Goal: Task Accomplishment & Management: Complete application form

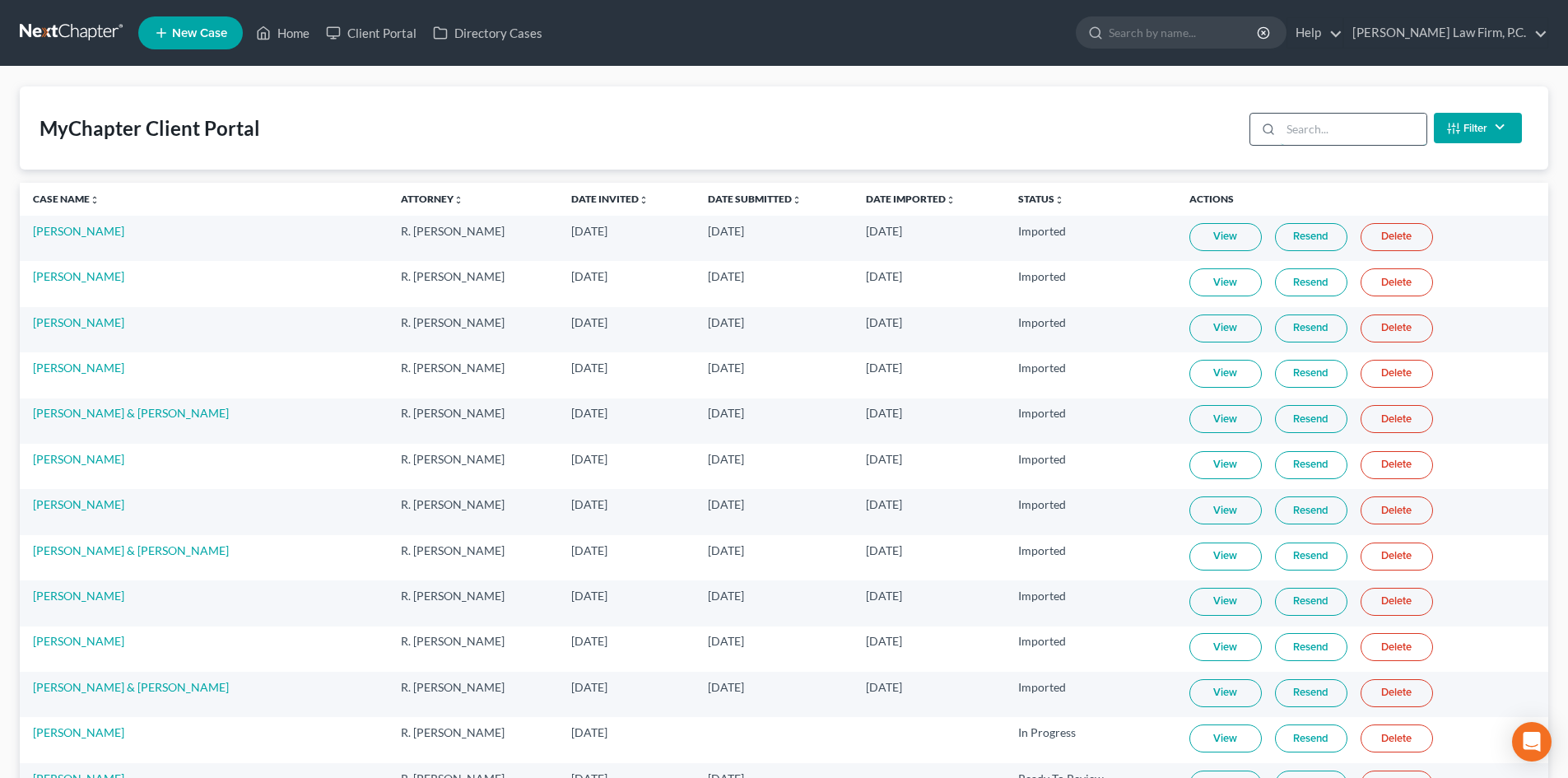
click at [1311, 128] on input "search" at bounding box center [1352, 129] width 145 height 31
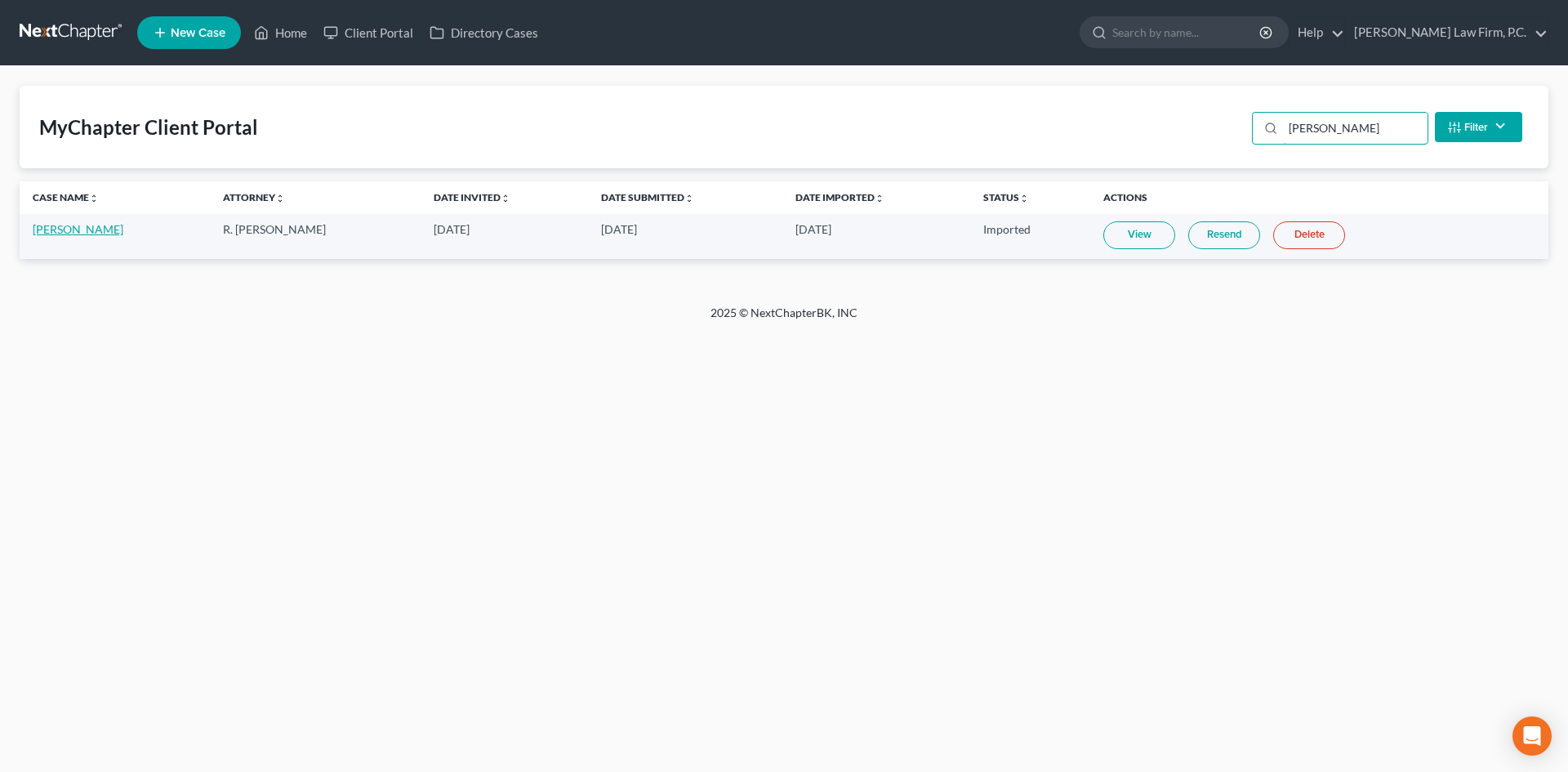
type input "[PERSON_NAME]"
click at [53, 232] on link "[PERSON_NAME]" at bounding box center [77, 229] width 91 height 14
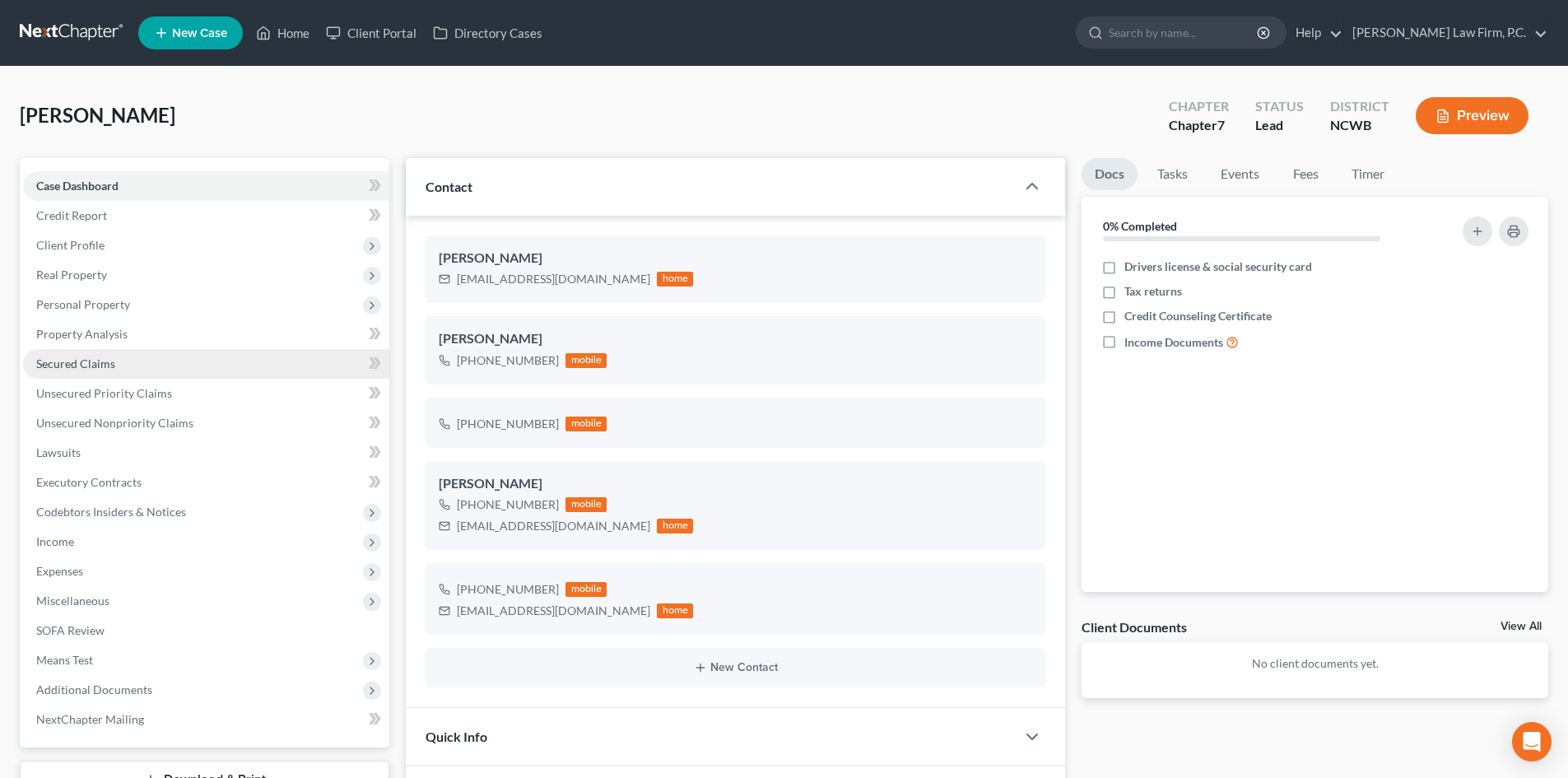
click at [101, 366] on span "Secured Claims" at bounding box center [76, 363] width 79 height 14
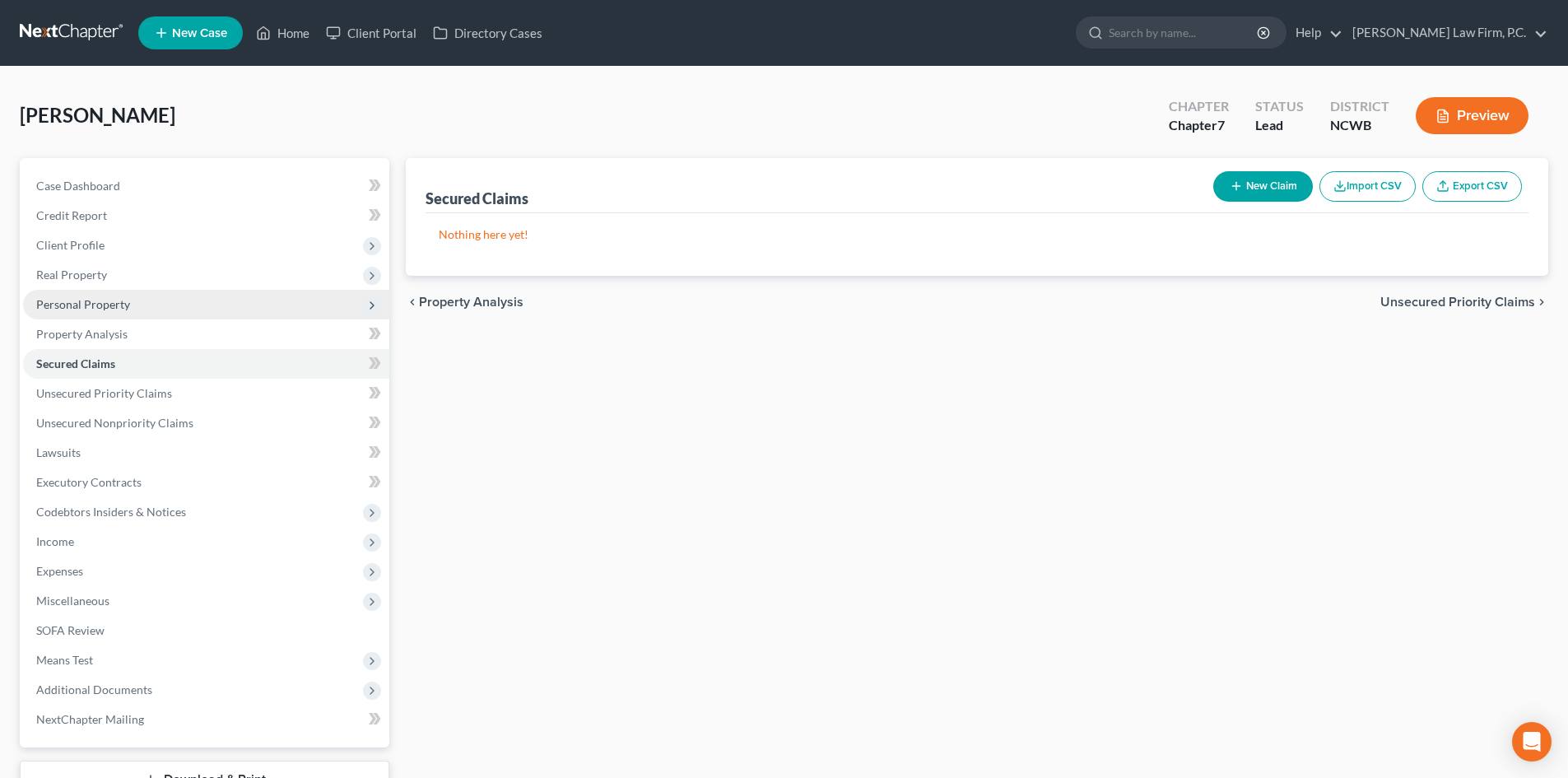
click at [99, 317] on span "Personal Property" at bounding box center [206, 304] width 366 height 30
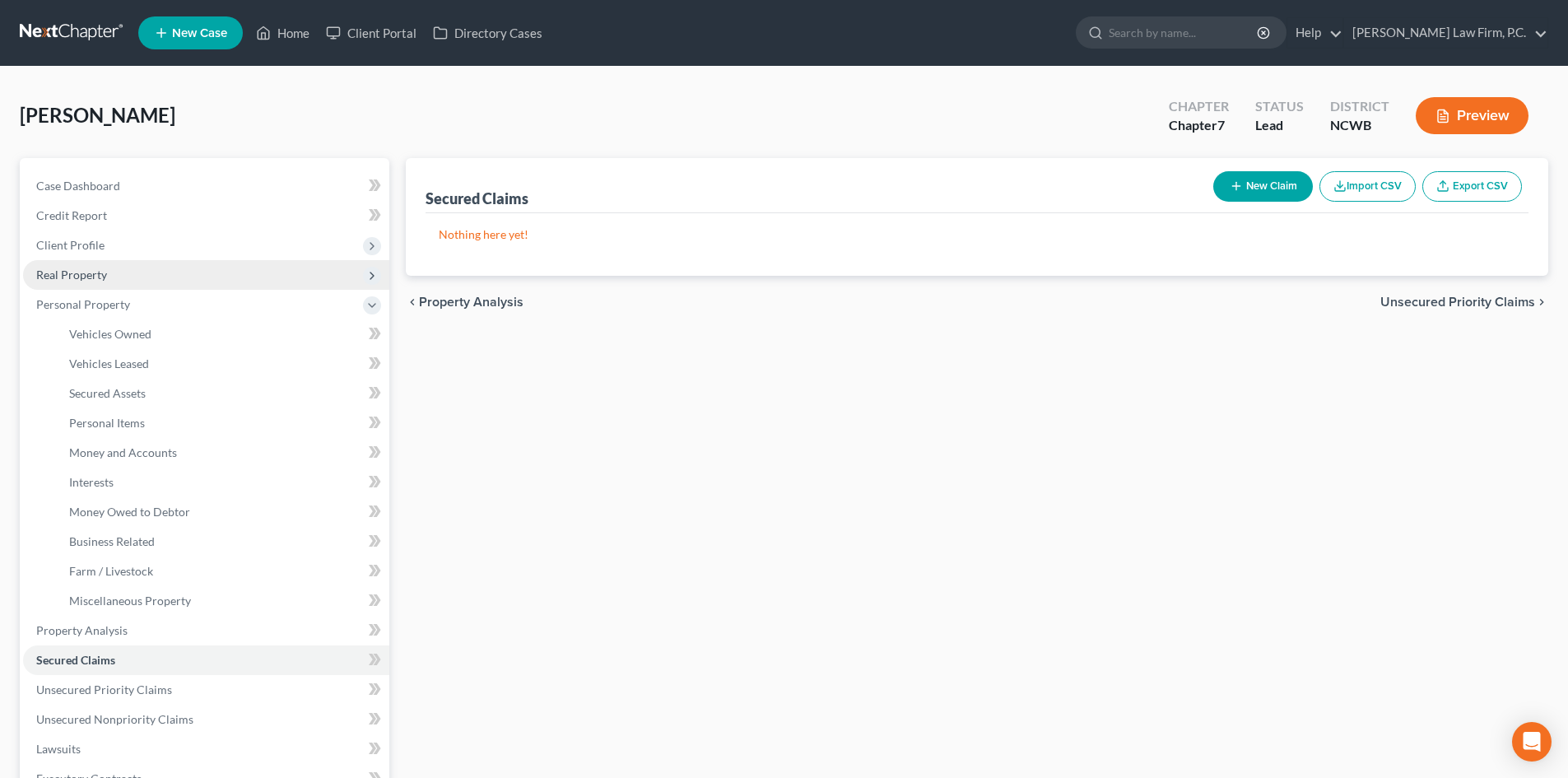
click at [126, 287] on span "Real Property" at bounding box center [206, 274] width 366 height 30
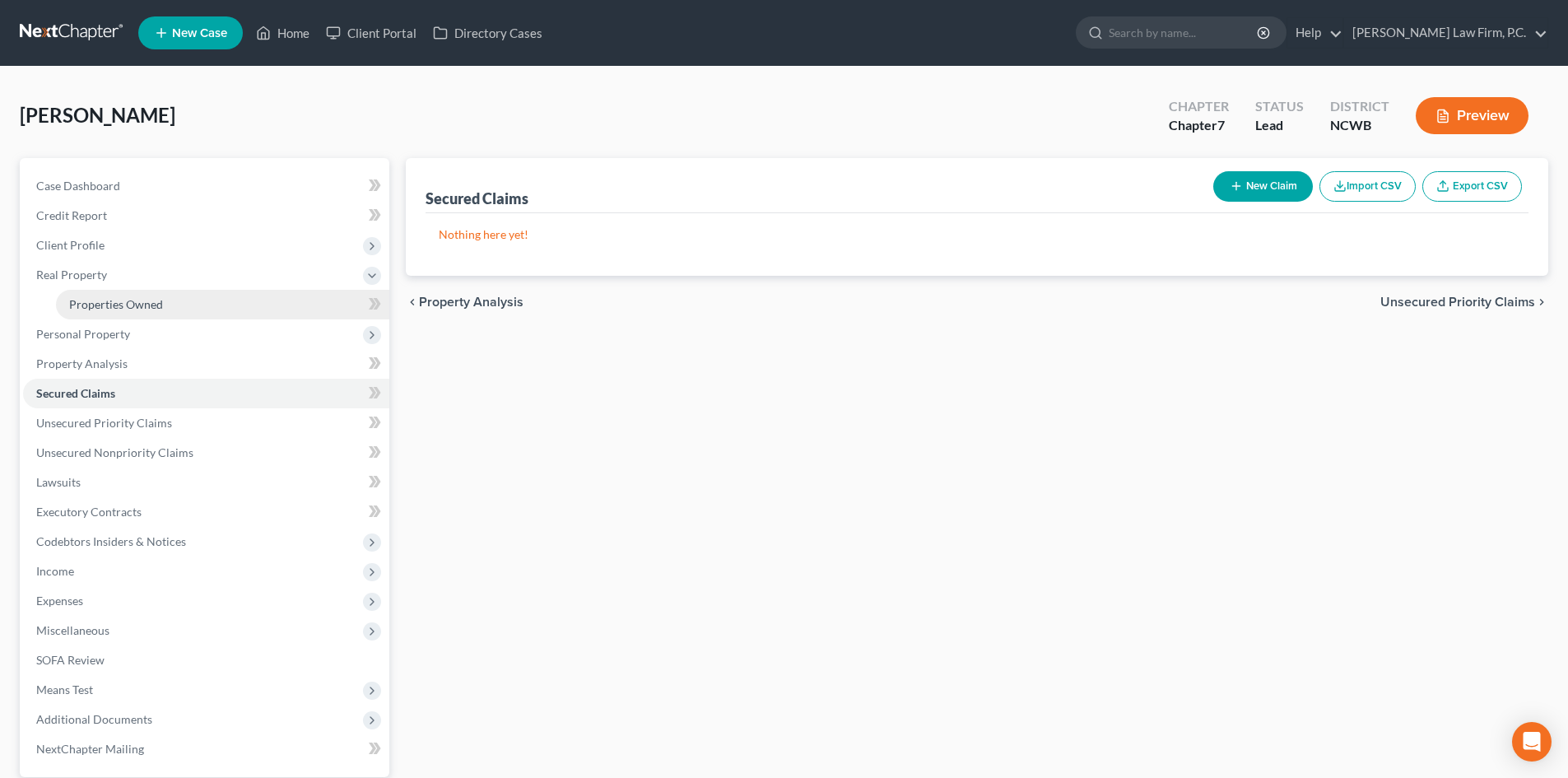
click at [127, 306] on span "Properties Owned" at bounding box center [116, 304] width 93 height 14
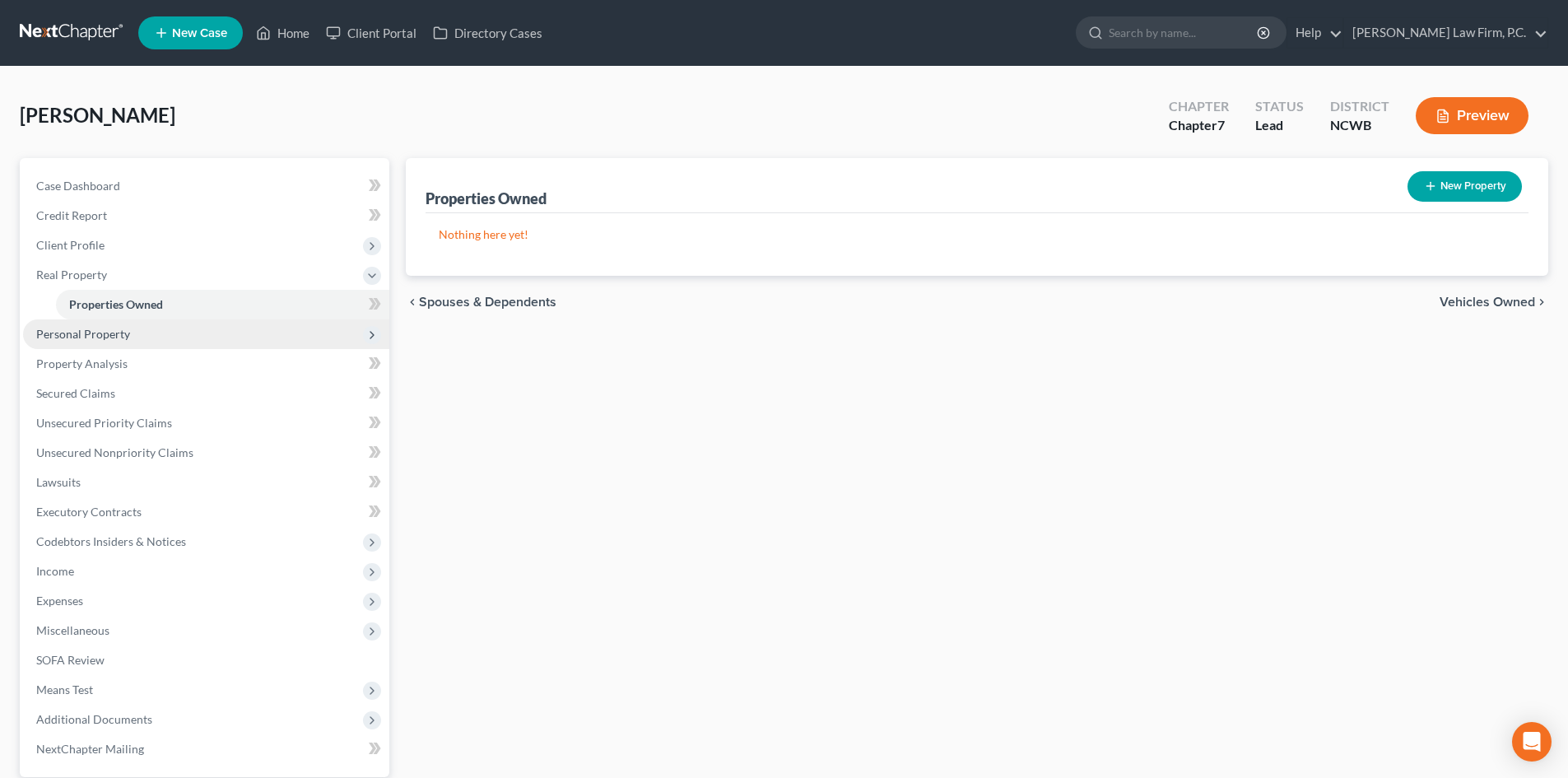
click at [89, 335] on span "Personal Property" at bounding box center [83, 333] width 93 height 14
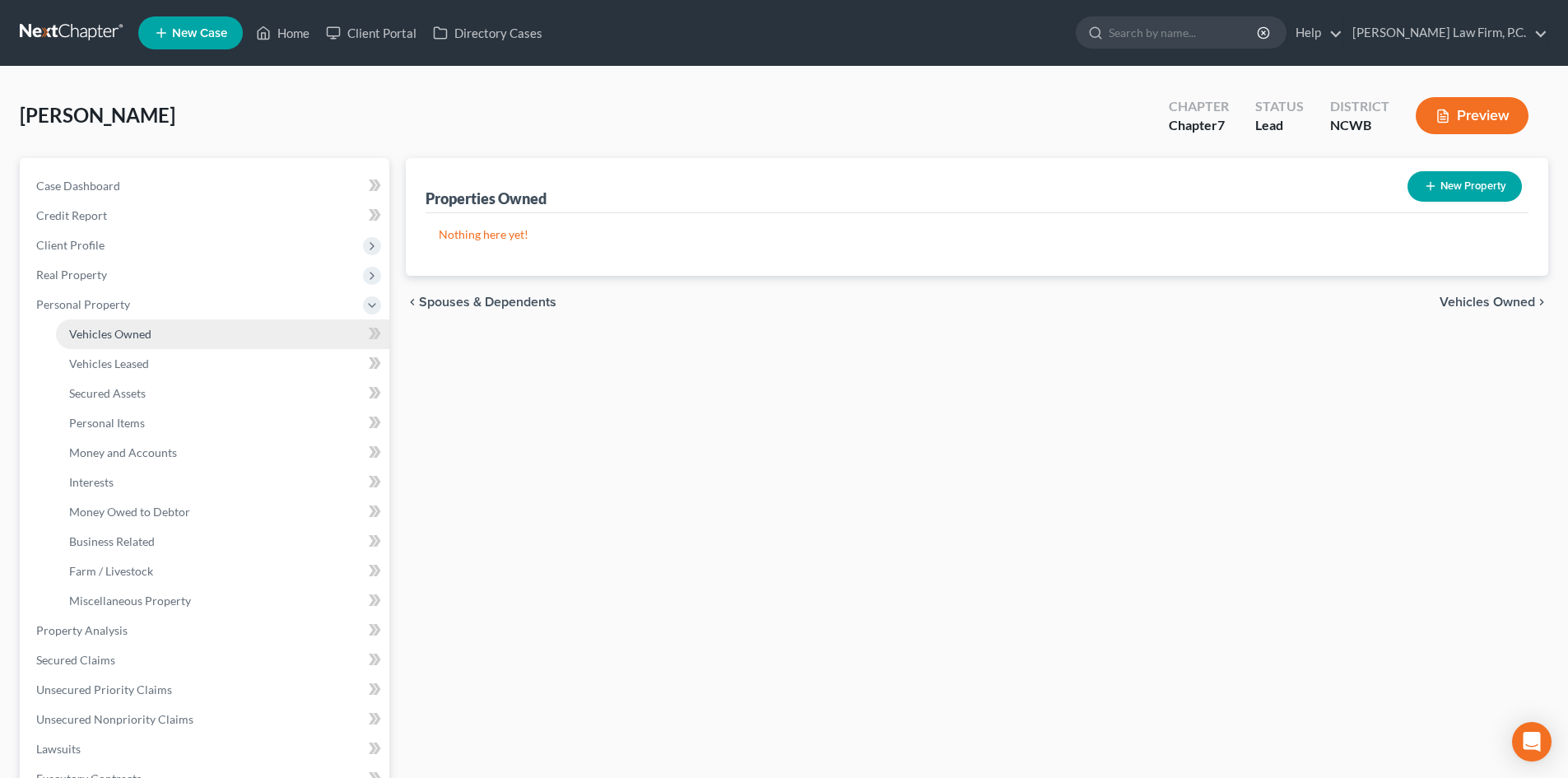
click at [116, 337] on span "Vehicles Owned" at bounding box center [110, 333] width 82 height 14
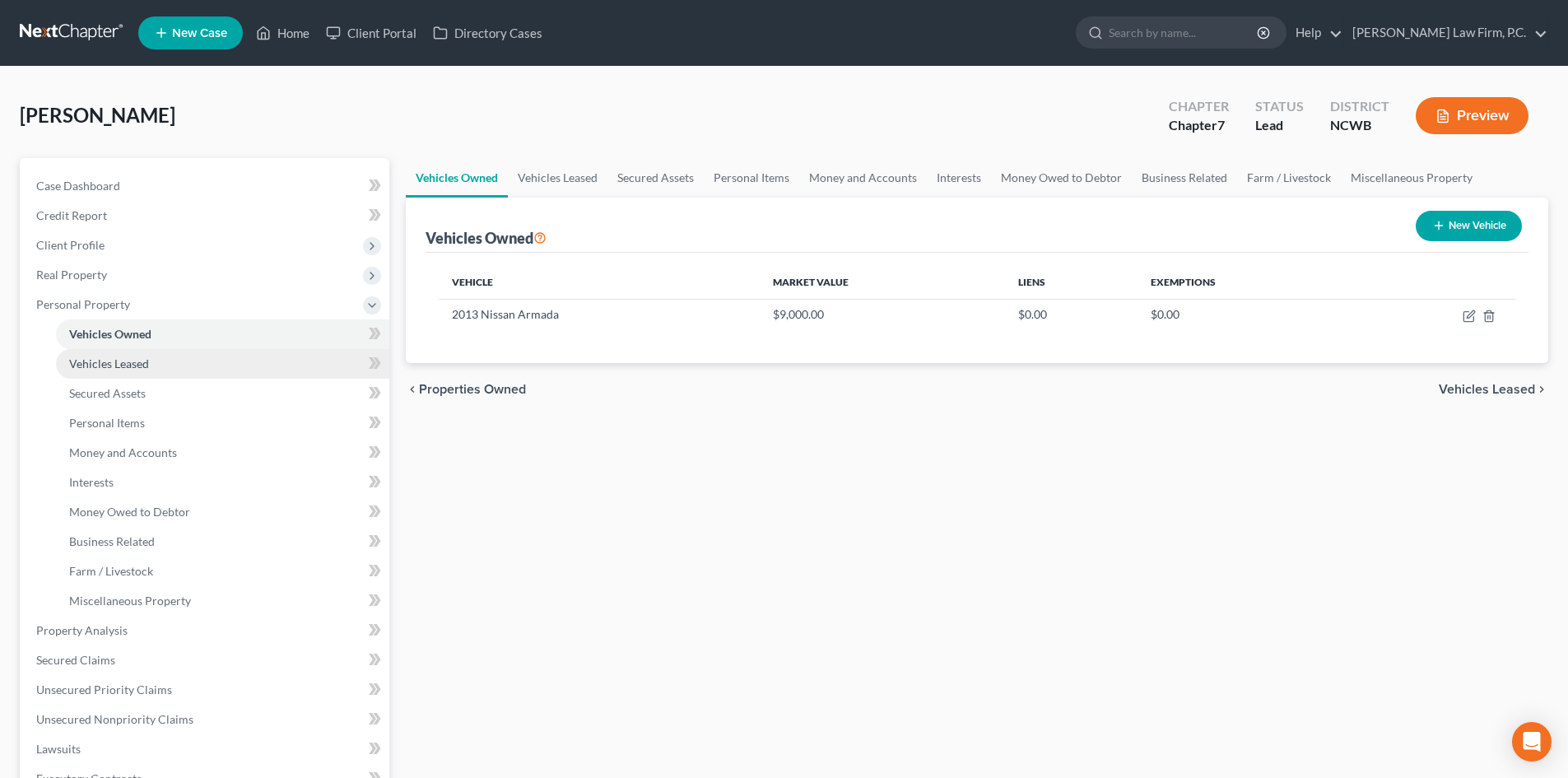
click at [125, 364] on span "Vehicles Leased" at bounding box center [109, 363] width 80 height 14
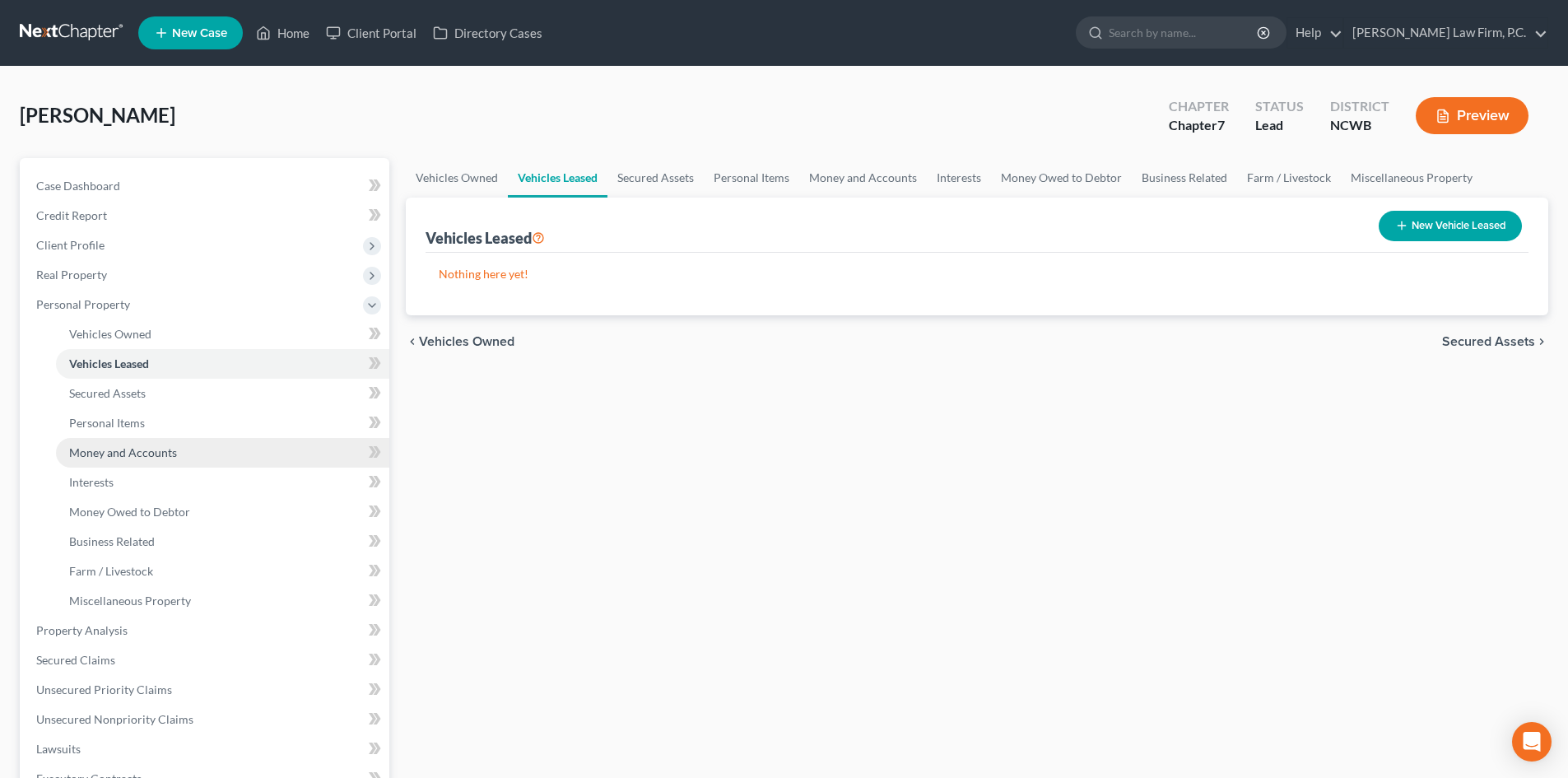
click at [116, 452] on span "Money and Accounts" at bounding box center [123, 453] width 108 height 14
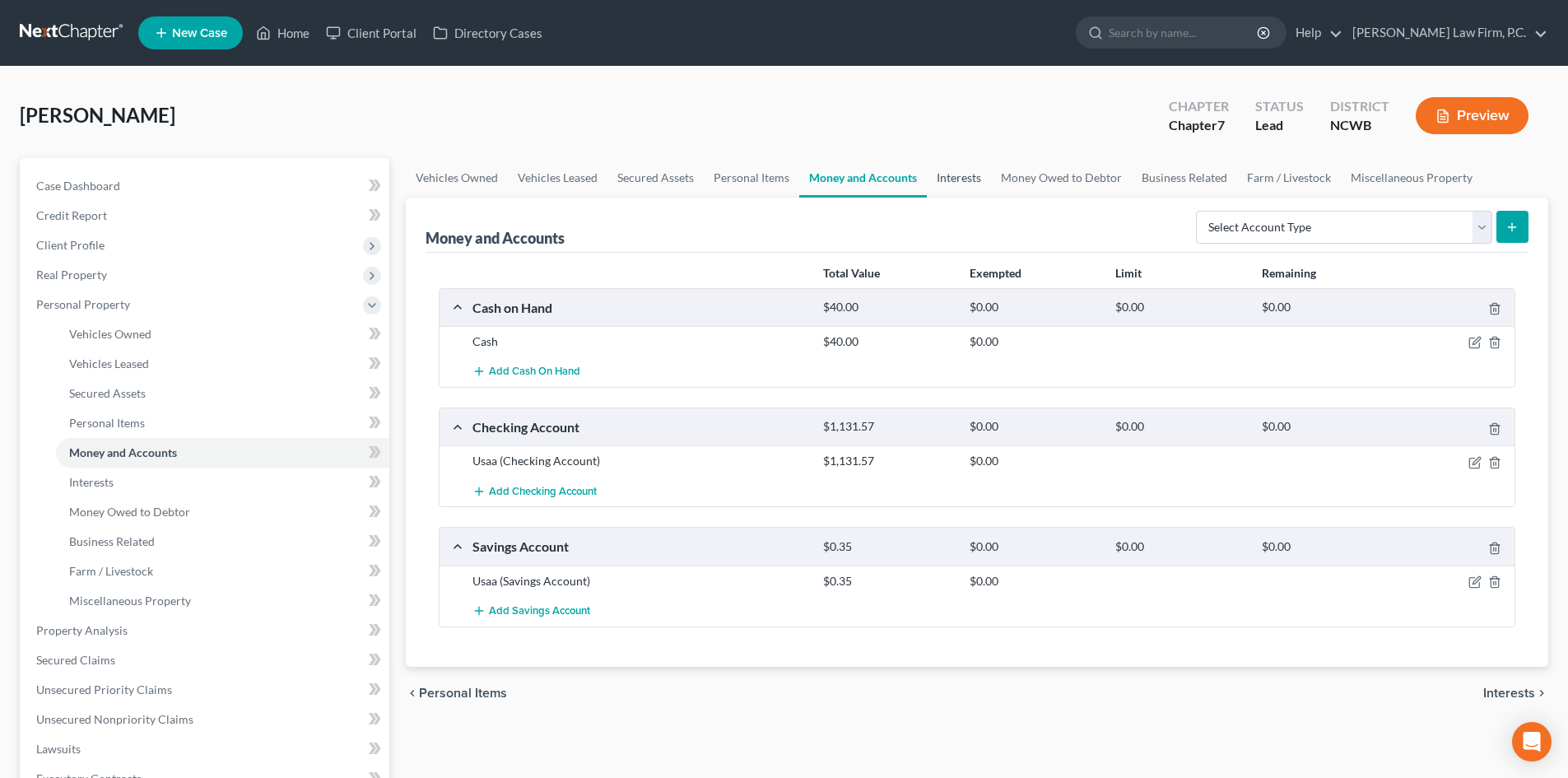
click at [962, 178] on link "Interests" at bounding box center [959, 177] width 64 height 39
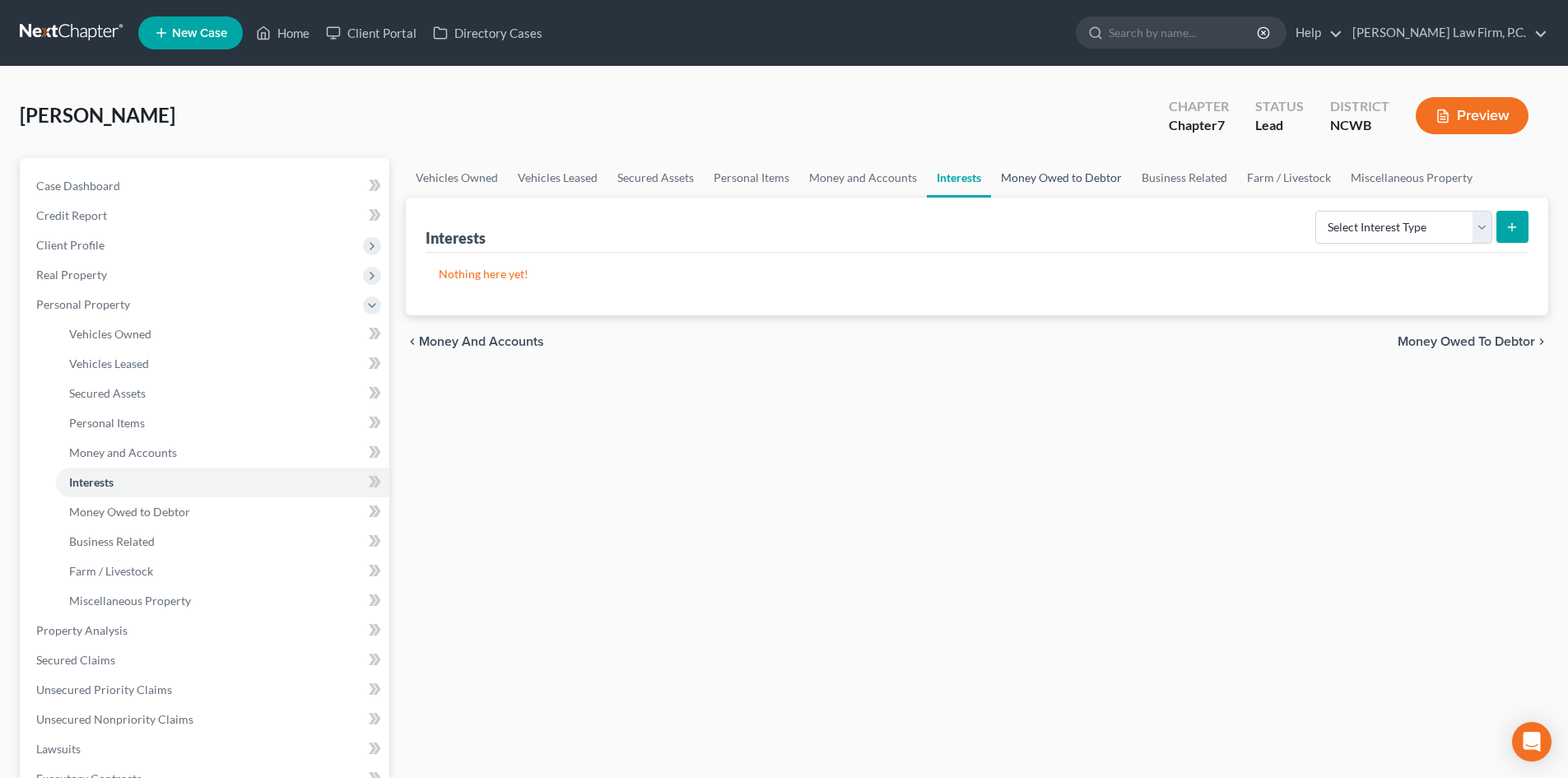
click at [1066, 174] on link "Money Owed to Debtor" at bounding box center [1061, 177] width 141 height 39
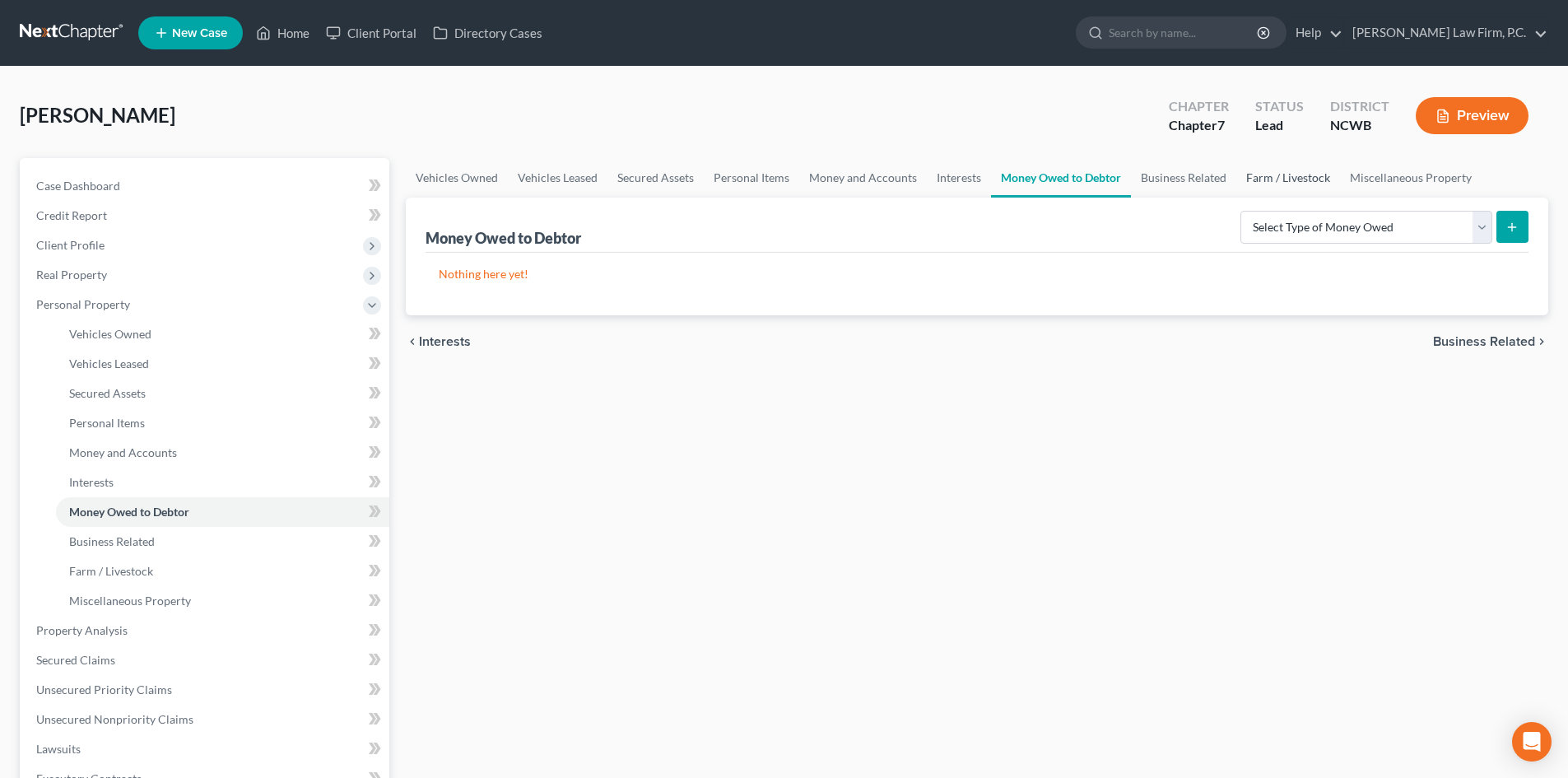
click at [1276, 165] on link "Farm / Livestock" at bounding box center [1288, 177] width 104 height 39
